Goal: Task Accomplishment & Management: Manage account settings

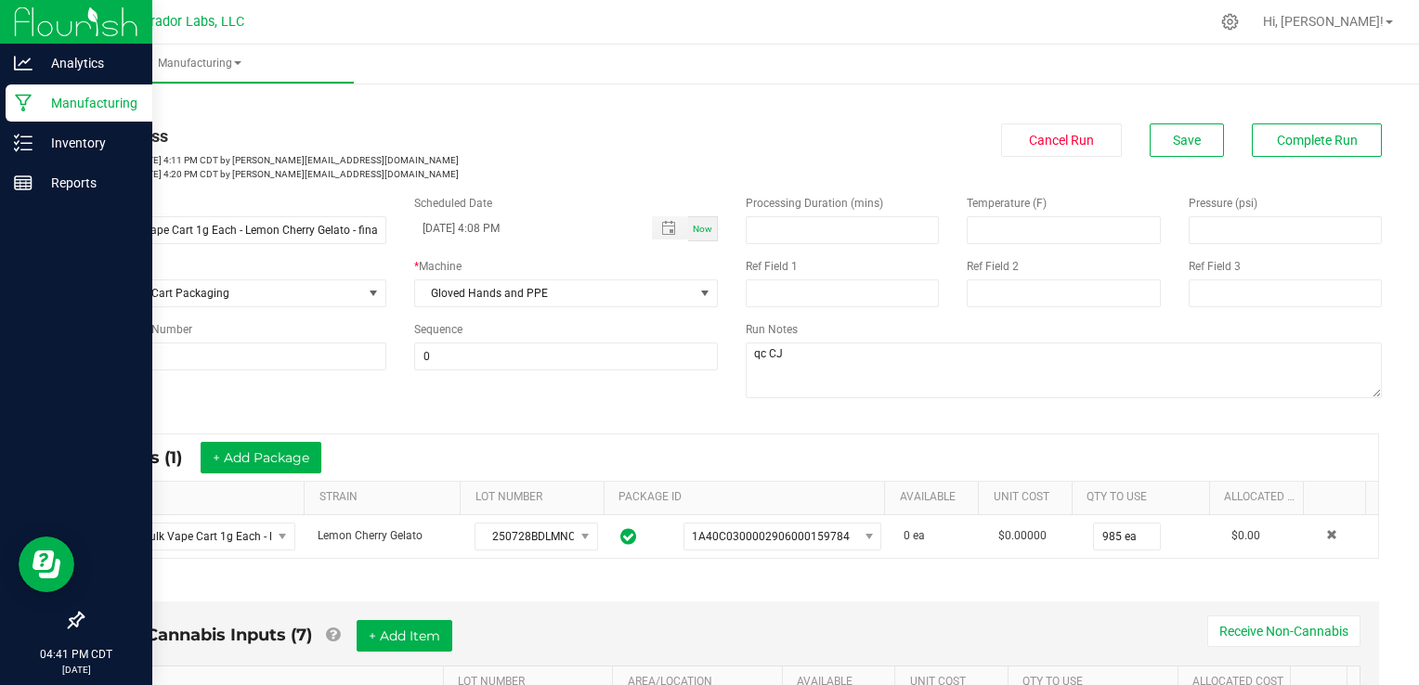
click at [21, 105] on icon at bounding box center [23, 104] width 17 height 18
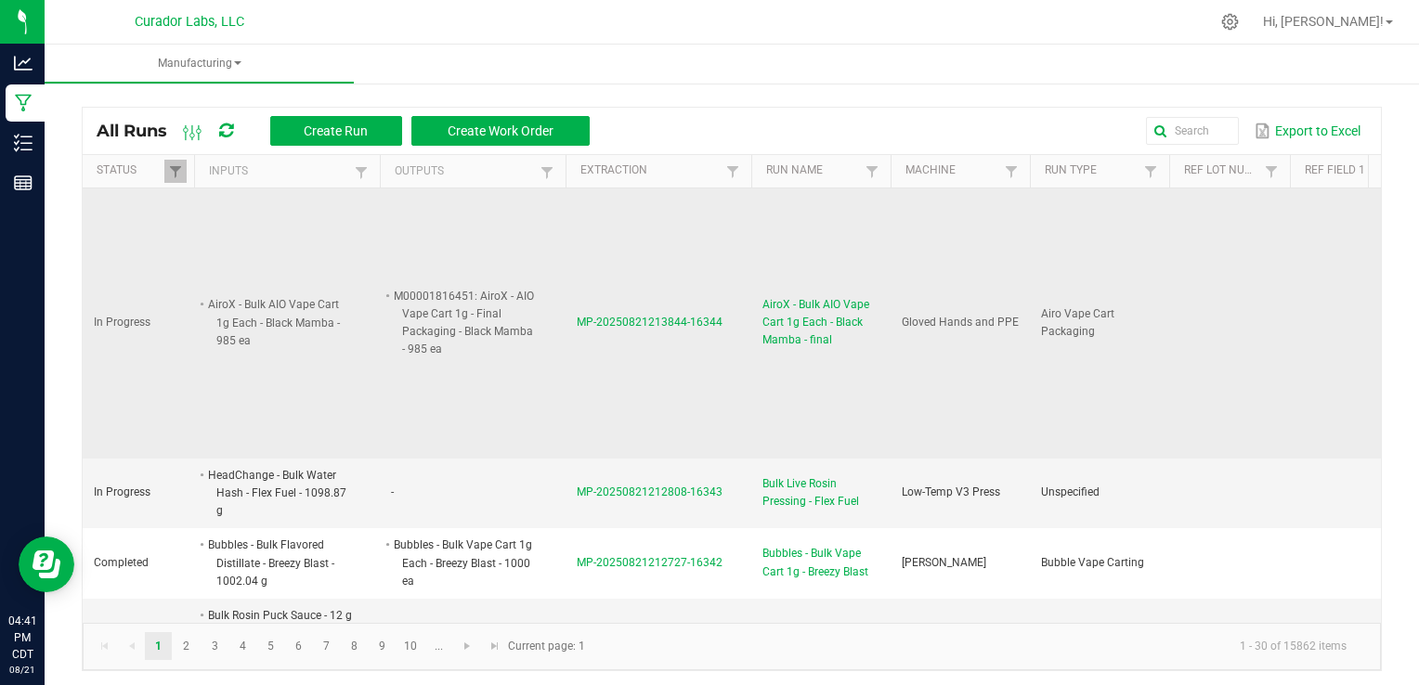
click at [814, 309] on span "AiroX - Bulk AIO Vape Cart 1g Each - Black Mamba - final" at bounding box center [820, 323] width 117 height 54
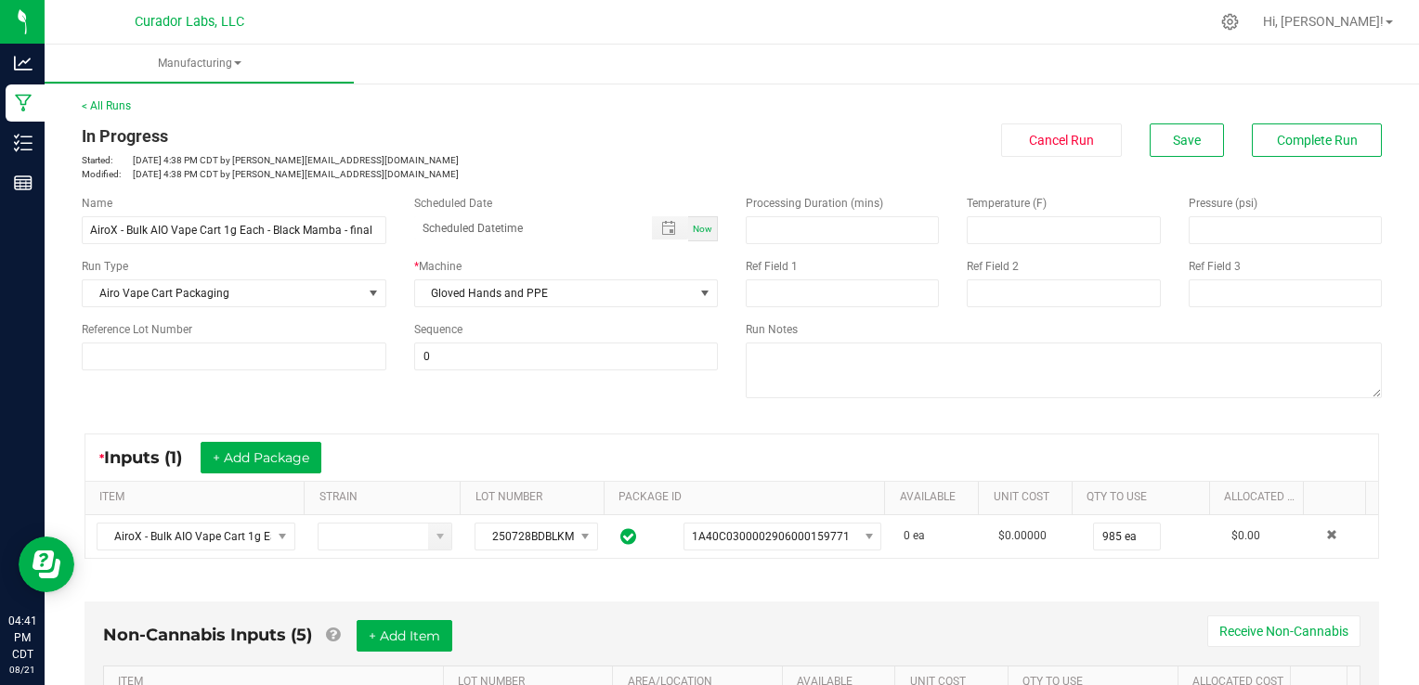
click at [882, 418] on div "* Inputs (1) + Add Package ITEM STRAIN LOT NUMBER PACKAGE ID AVAILABLE Unit Cos…" at bounding box center [732, 496] width 1328 height 159
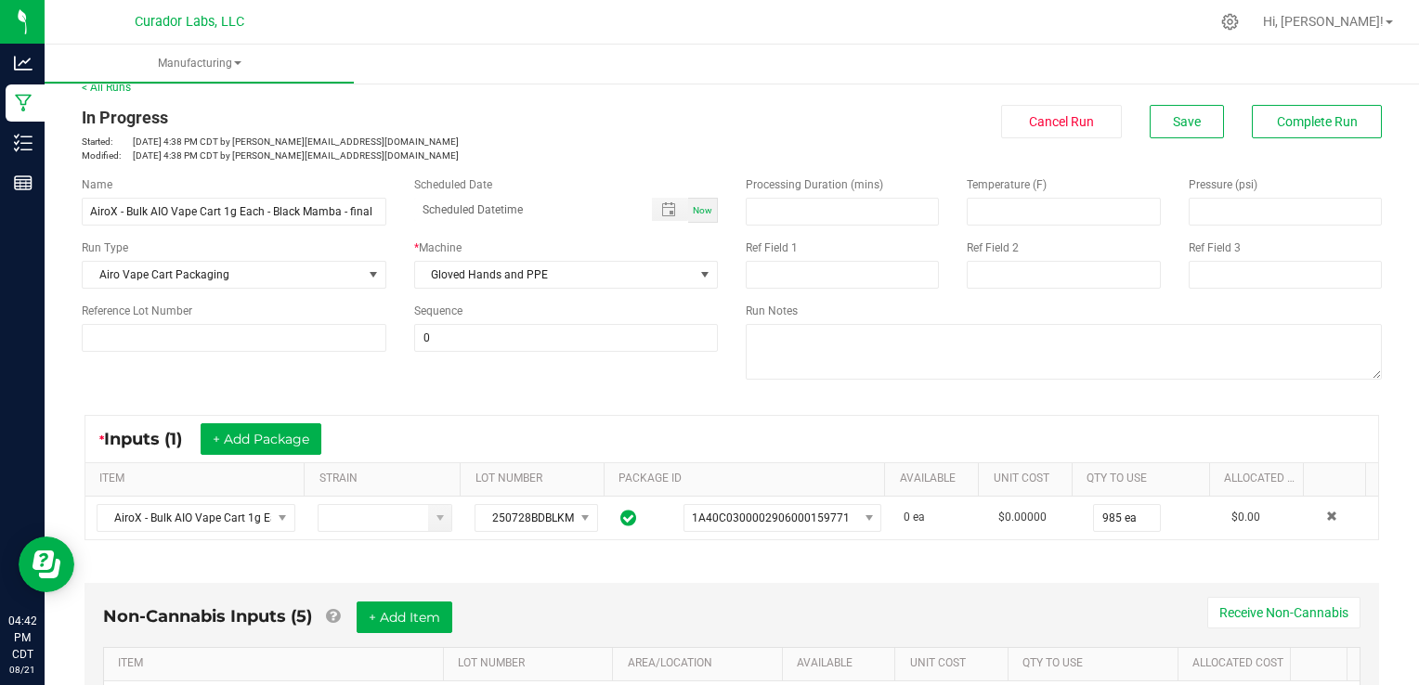
scroll to position [19, 0]
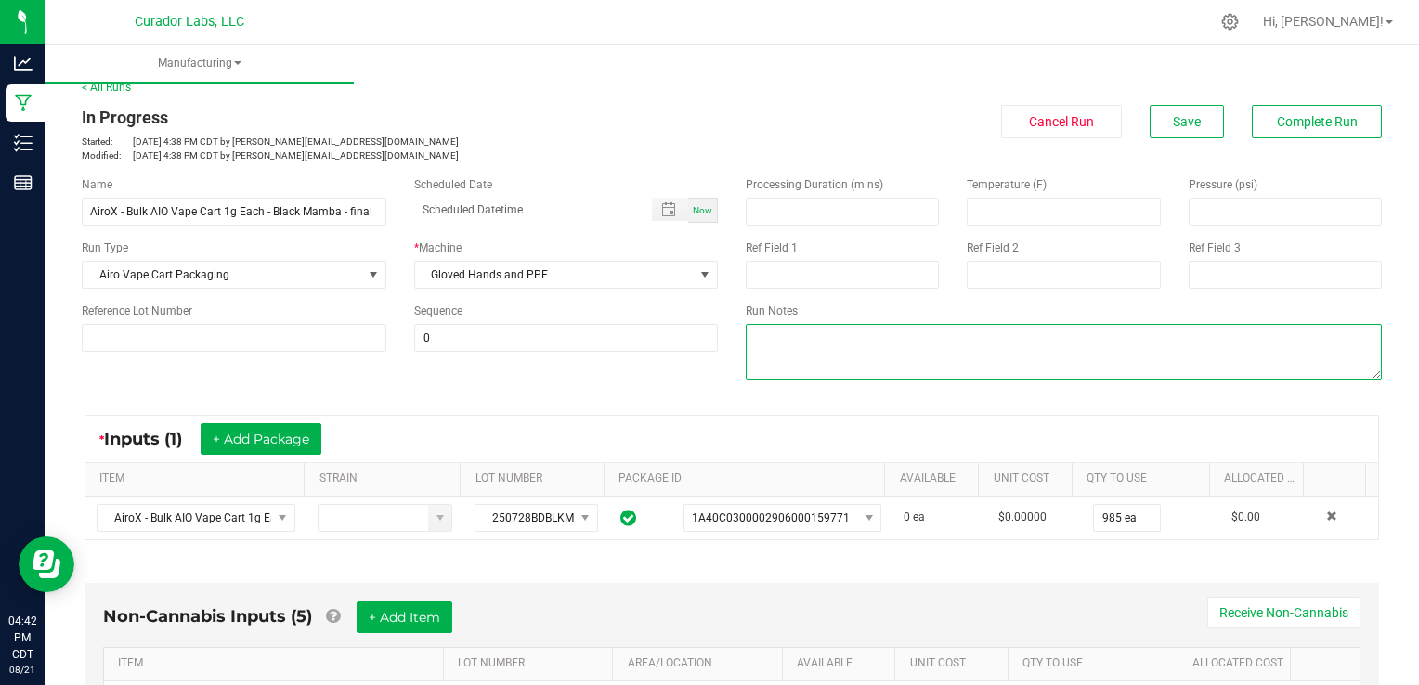
click at [1088, 358] on textarea at bounding box center [1064, 352] width 636 height 56
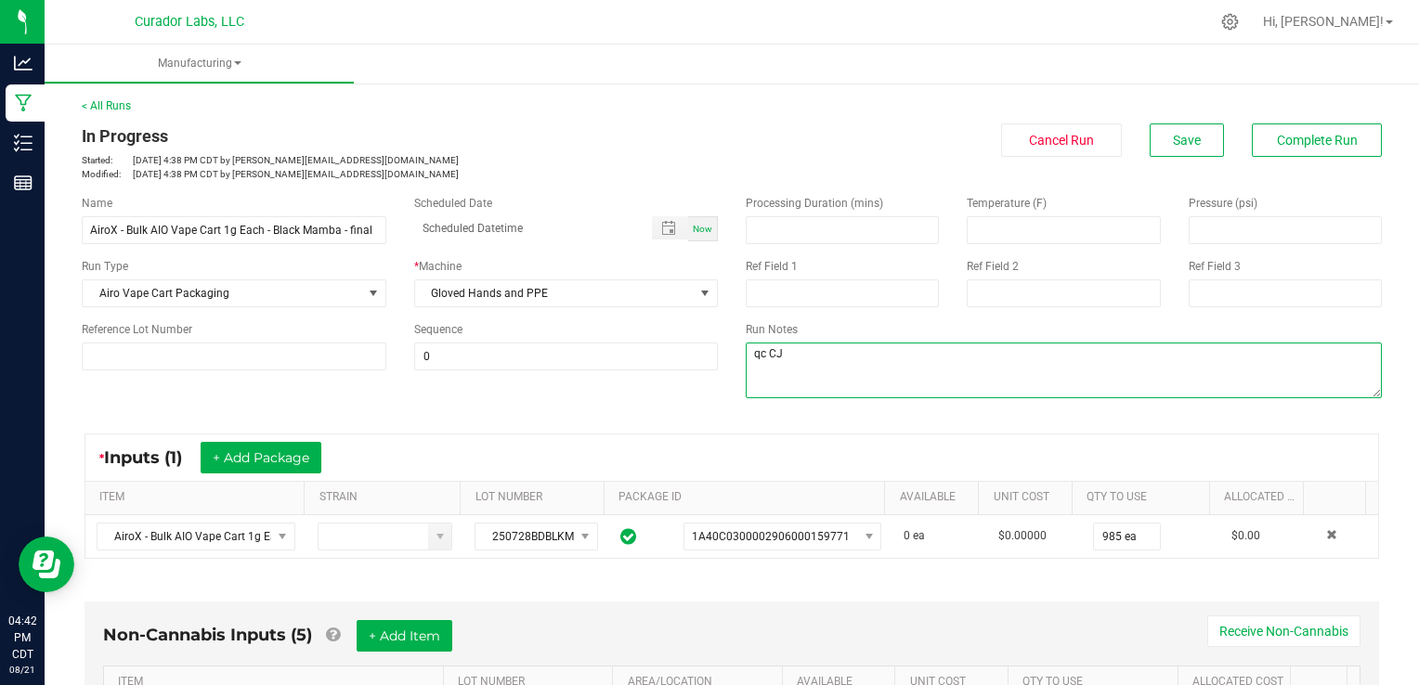
scroll to position [0, 0]
type textarea "qc CJ"
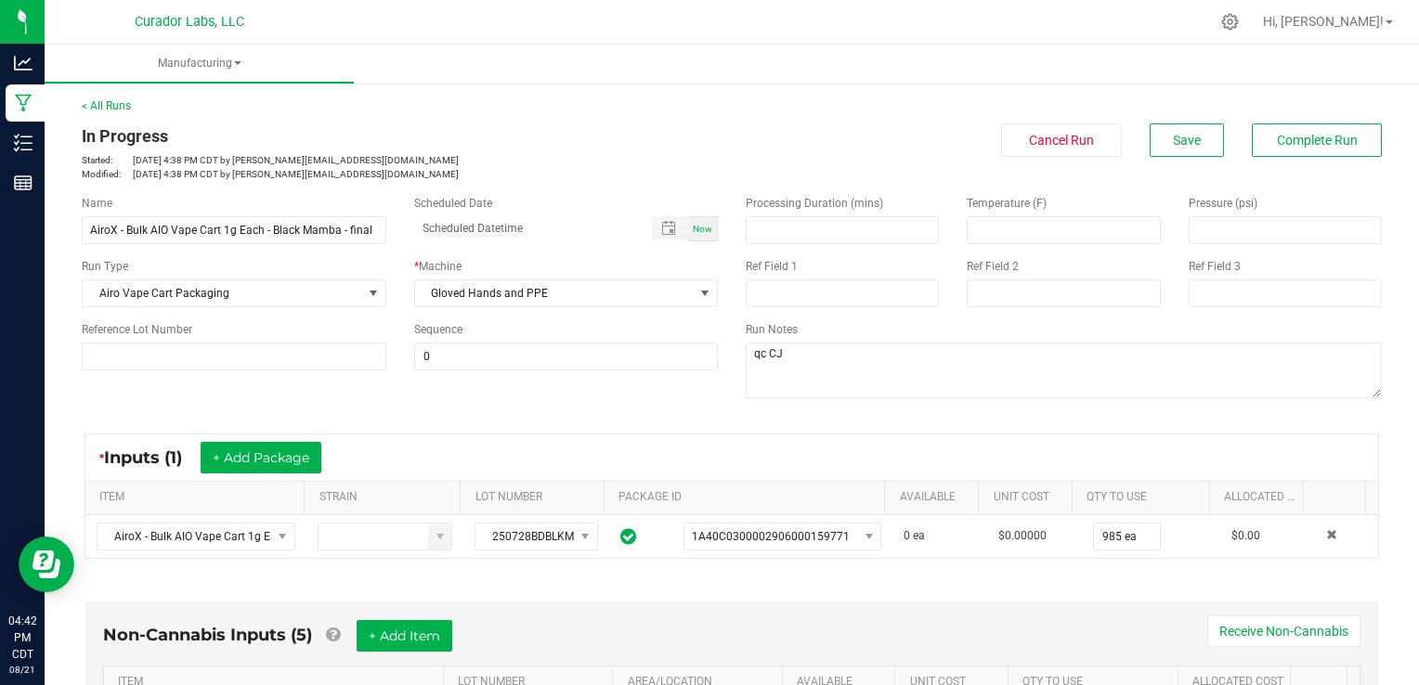
click at [1112, 437] on div "* Inputs (1) + Add Package" at bounding box center [731, 458] width 1293 height 46
click at [1151, 137] on button "Save" at bounding box center [1187, 140] width 74 height 33
click at [1029, 139] on span "Cancel Run" at bounding box center [1061, 140] width 65 height 15
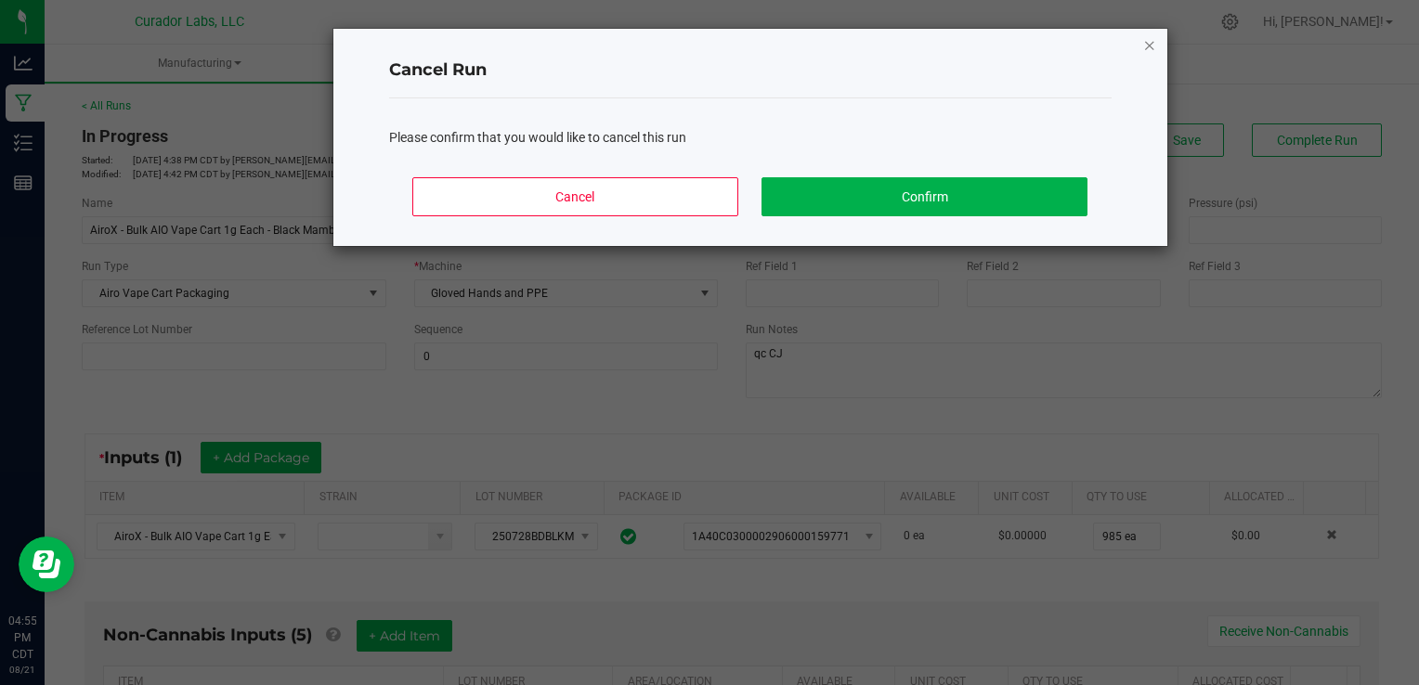
click at [1147, 45] on icon "Close" at bounding box center [1149, 44] width 13 height 22
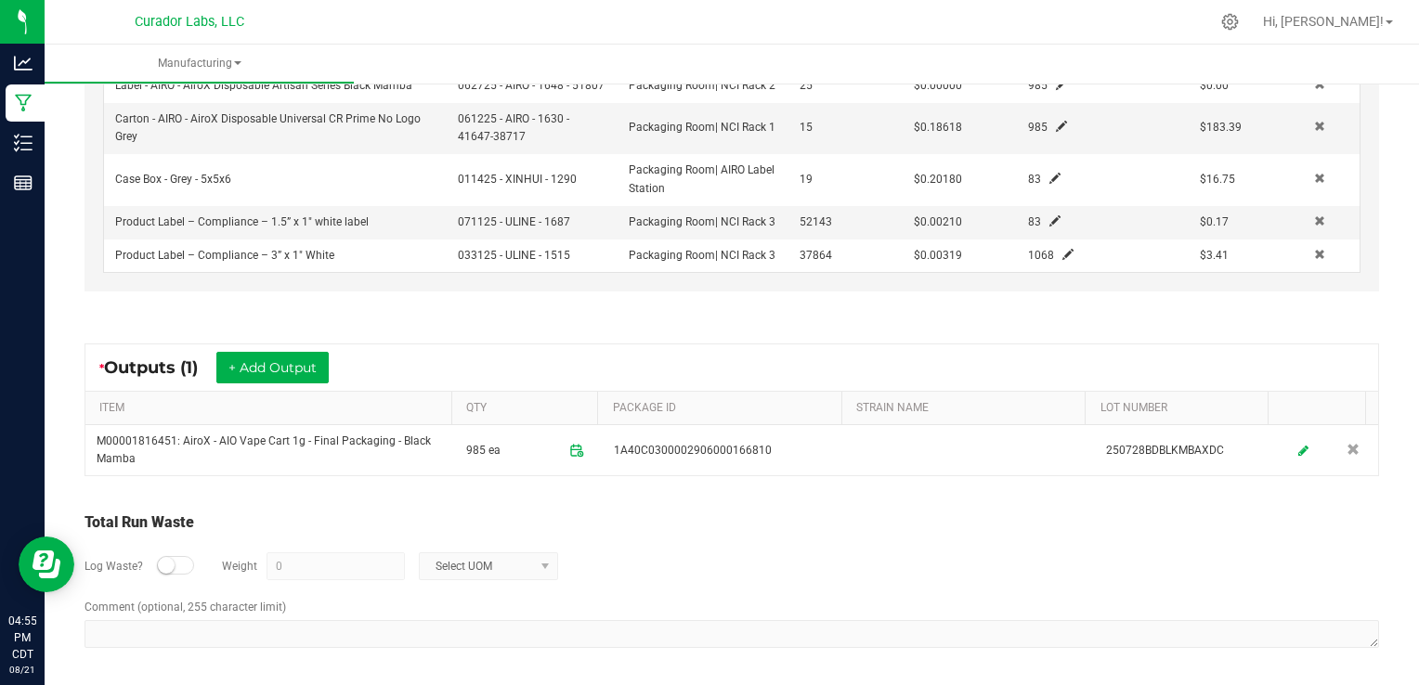
scroll to position [632, 0]
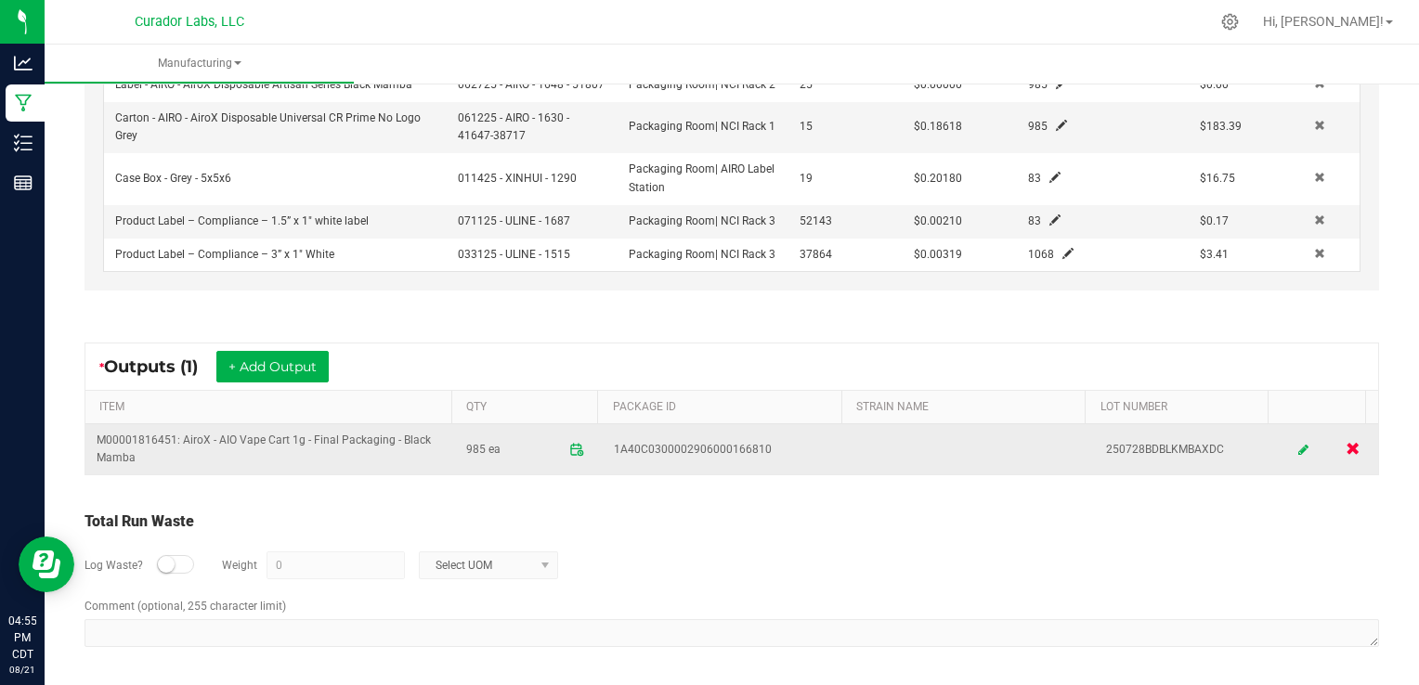
click at [1346, 455] on span at bounding box center [1353, 448] width 14 height 14
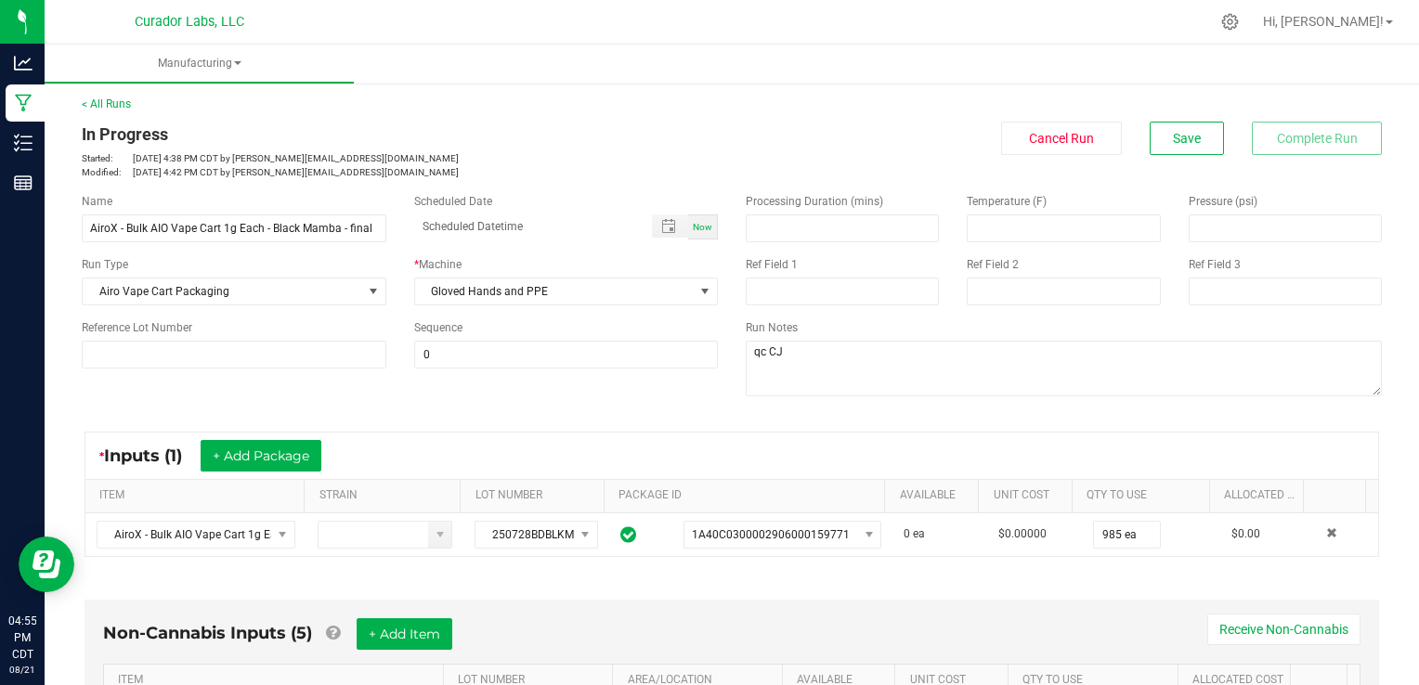
scroll to position [0, 0]
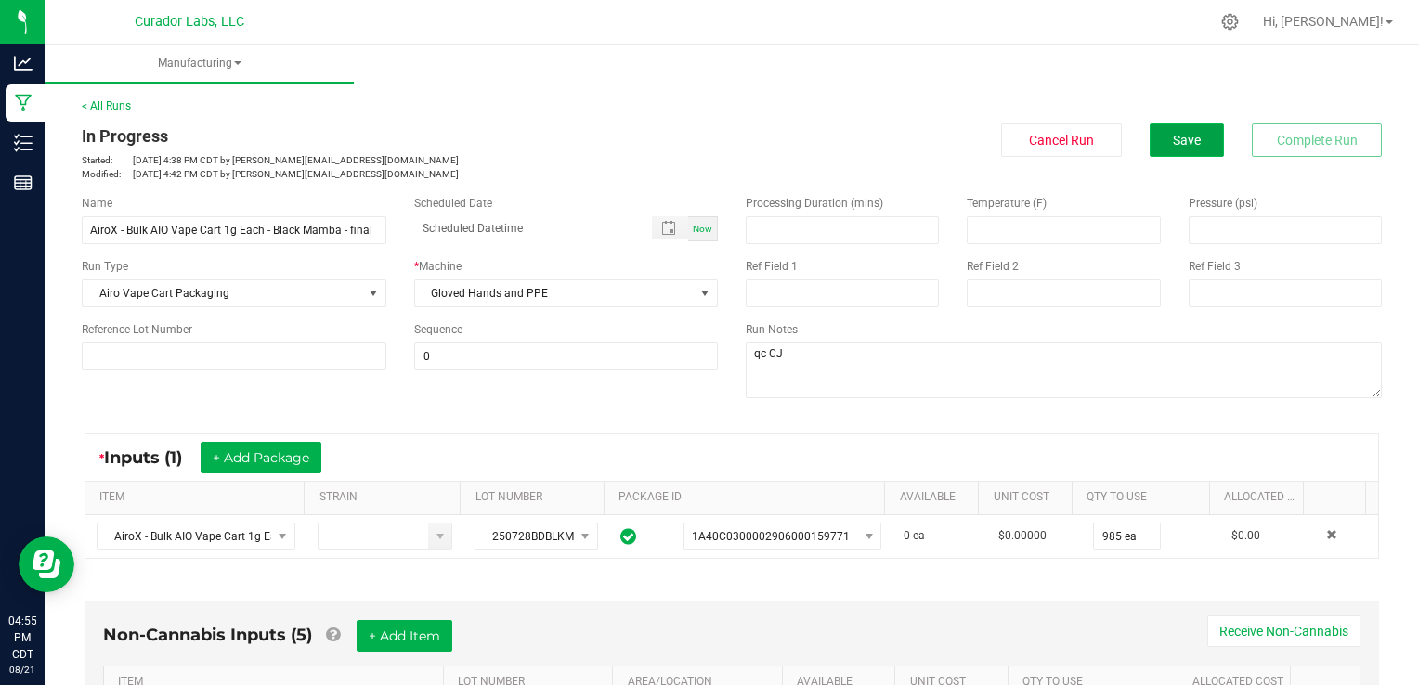
click at [1183, 150] on button "Save" at bounding box center [1187, 140] width 74 height 33
click at [1029, 140] on span "Cancel Run" at bounding box center [1061, 140] width 65 height 15
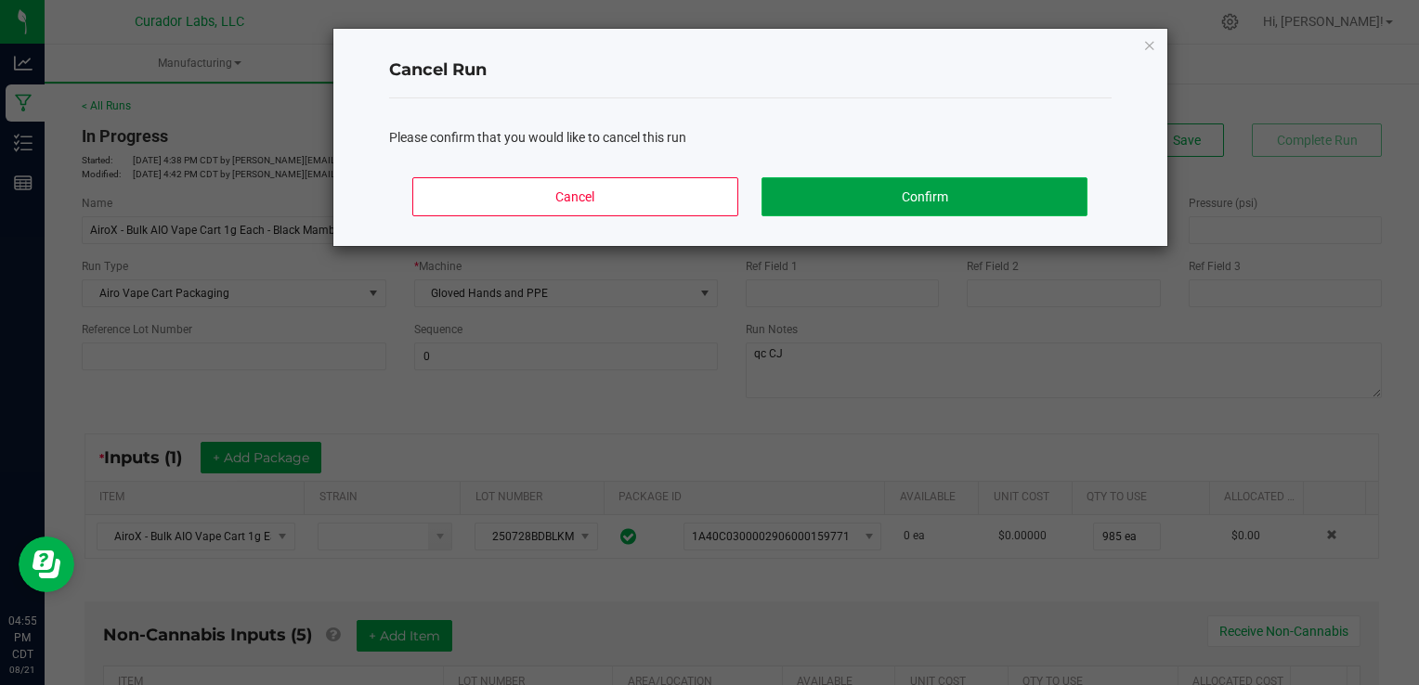
click at [966, 203] on button "Confirm" at bounding box center [924, 196] width 325 height 39
